Goal: Task Accomplishment & Management: Manage account settings

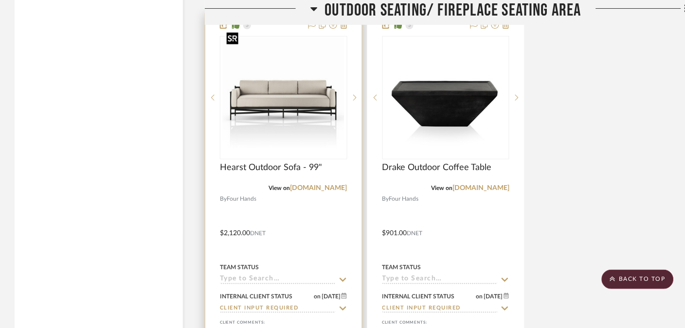
scroll to position [3875, 0]
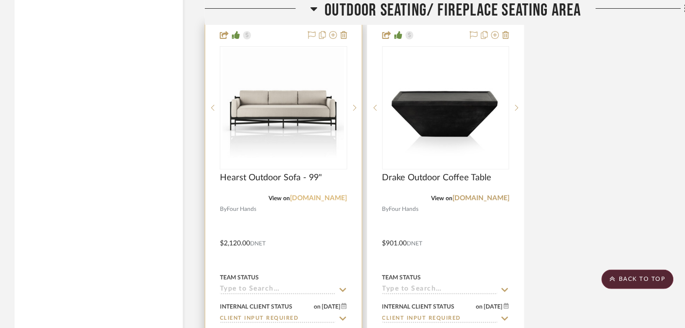
click at [328, 195] on link "[DOMAIN_NAME]" at bounding box center [318, 198] width 57 height 7
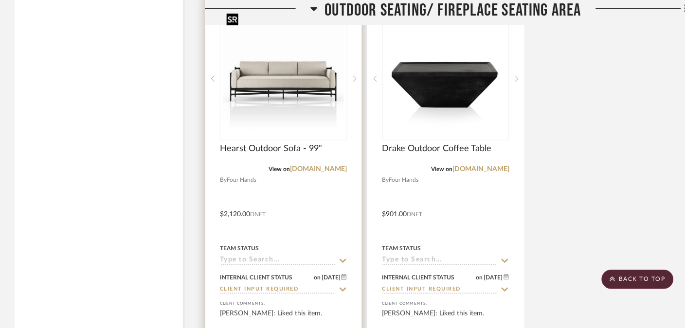
scroll to position [3867, 0]
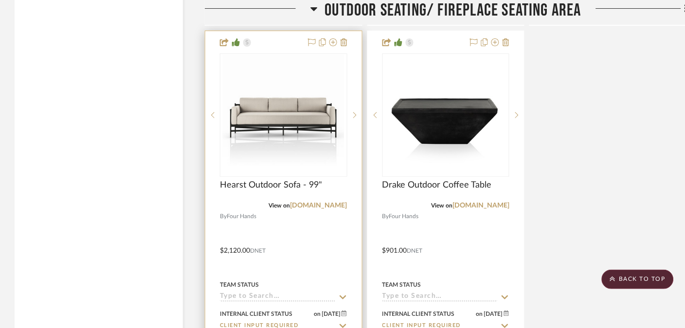
click at [276, 39] on div at bounding box center [283, 244] width 157 height 426
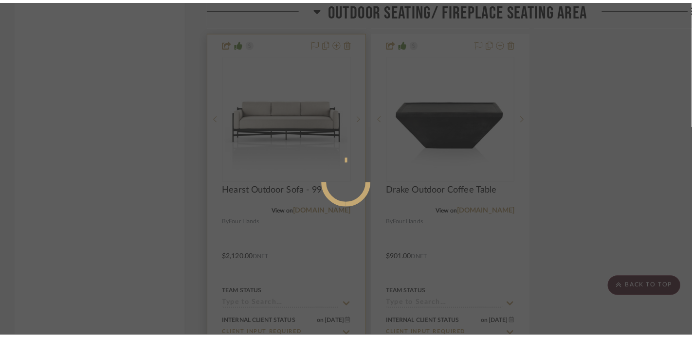
scroll to position [0, 0]
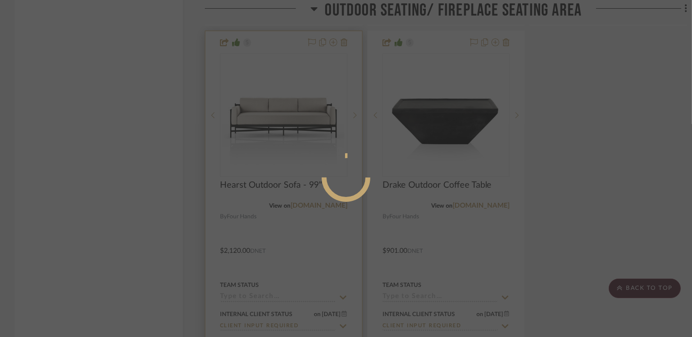
click at [273, 35] on div at bounding box center [346, 213] width 146 height 426
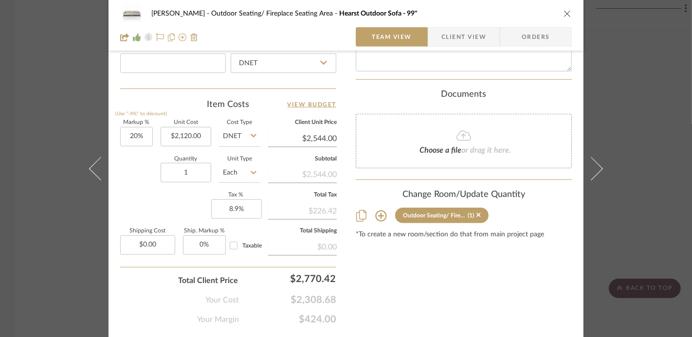
scroll to position [542, 0]
click at [180, 136] on input "2120.00" at bounding box center [186, 135] width 51 height 19
paste input "494.21"
type input "$2,494.21"
click at [176, 196] on div "Markup % (Use "-X%" to discount) 20% Unit Cost $2,494.21 Cost Type DNET Client …" at bounding box center [228, 191] width 216 height 142
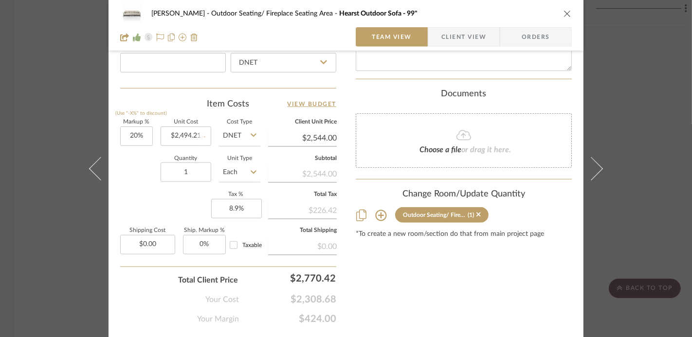
type input "$2,993.05"
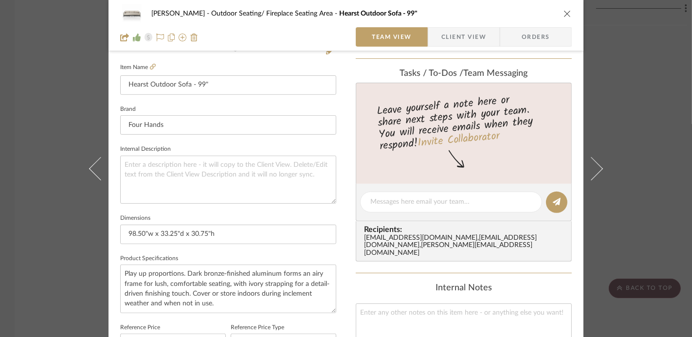
scroll to position [262, 0]
click at [66, 134] on div "[PERSON_NAME] Outdoor Seating/ Fireplace Seating Area Hearst Outdoor Sofa - 99"…" at bounding box center [346, 168] width 692 height 337
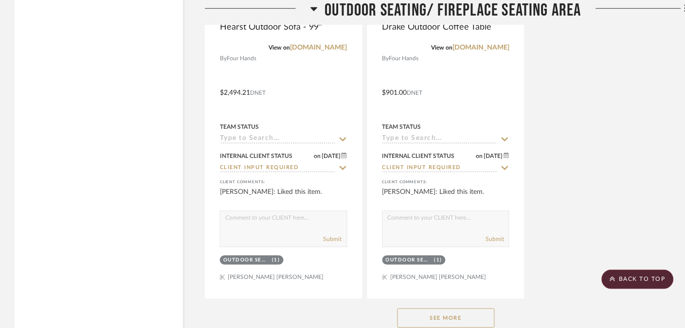
scroll to position [4202, 0]
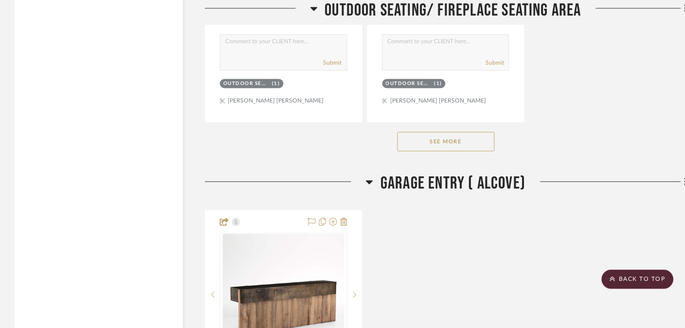
click at [435, 140] on button "See More" at bounding box center [445, 141] width 97 height 19
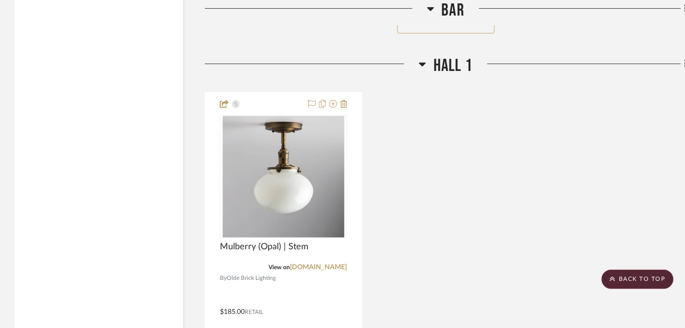
scroll to position [7032, 0]
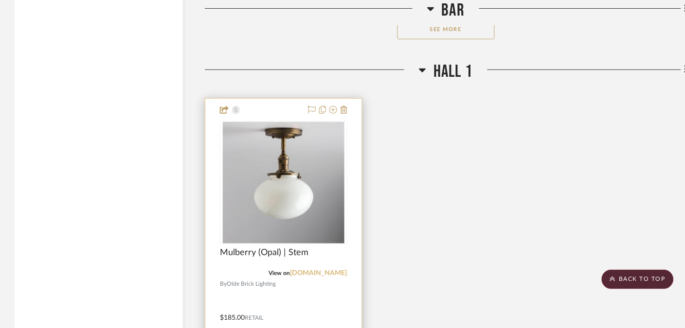
click at [320, 270] on link "[DOMAIN_NAME]" at bounding box center [318, 273] width 57 height 7
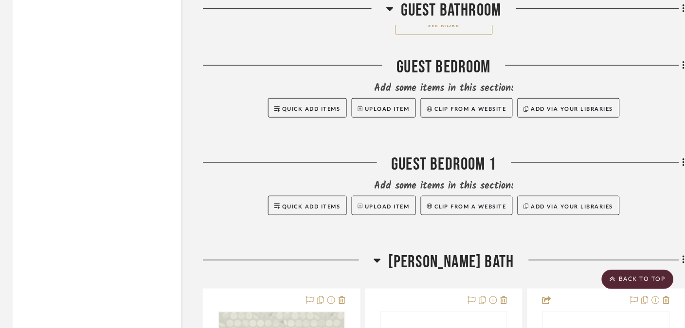
scroll to position [13523, 2]
